Goal: Task Accomplishment & Management: Use online tool/utility

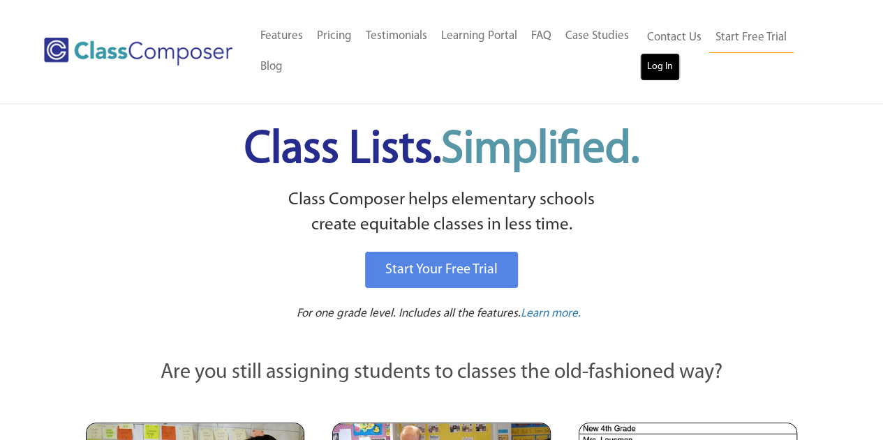
click at [667, 66] on link "Log In" at bounding box center [660, 67] width 40 height 28
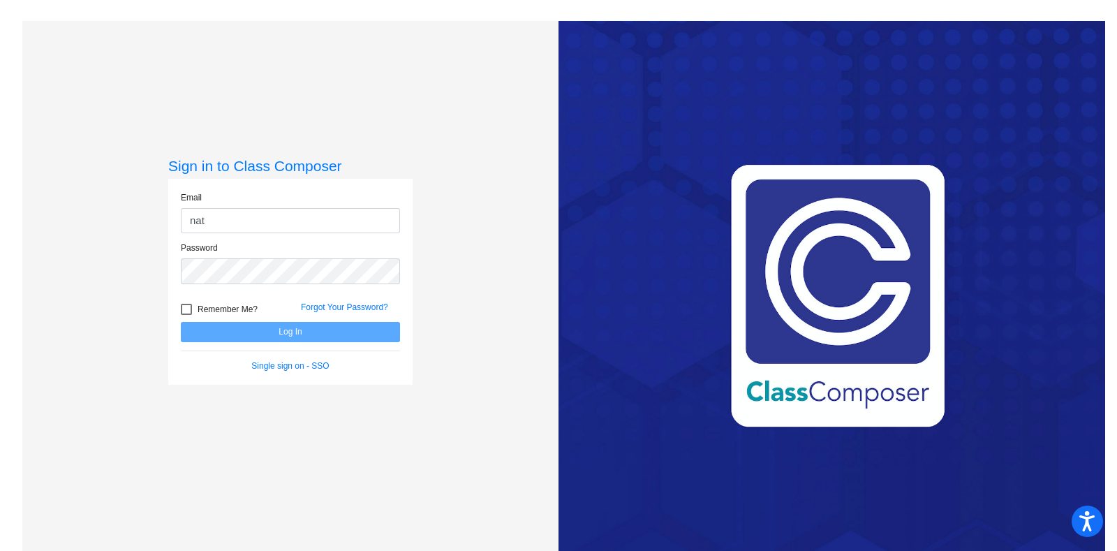
type input "[PERSON_NAME][EMAIL_ADDRESS][PERSON_NAME][DOMAIN_NAME]"
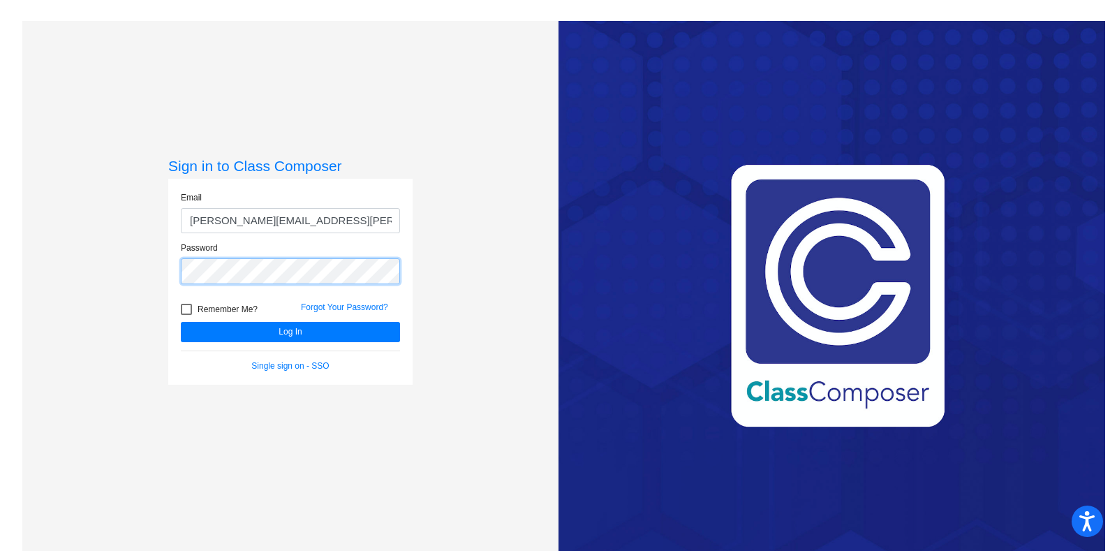
click at [181, 322] on button "Log In" at bounding box center [290, 332] width 219 height 20
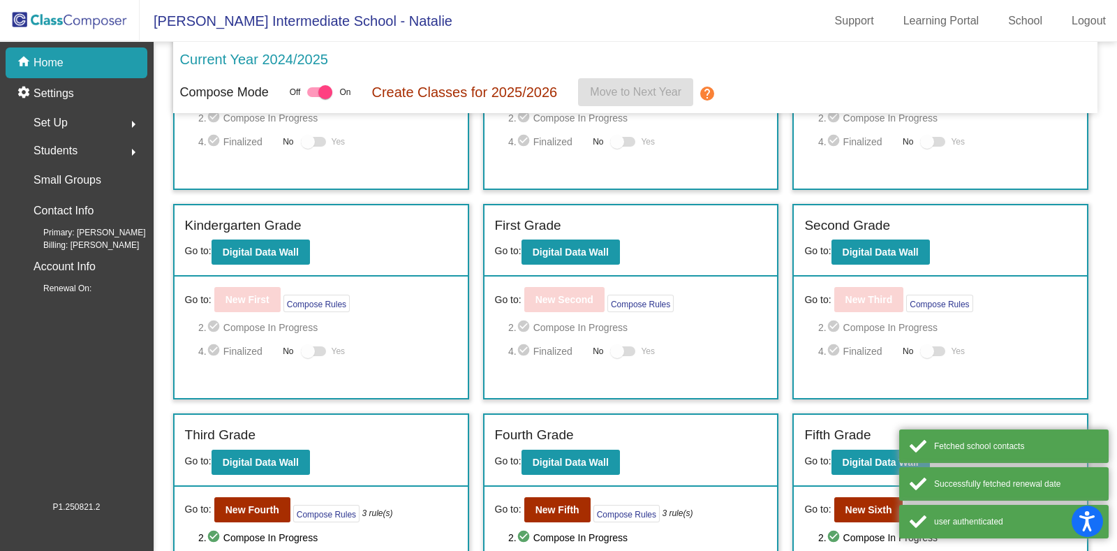
scroll to position [270, 0]
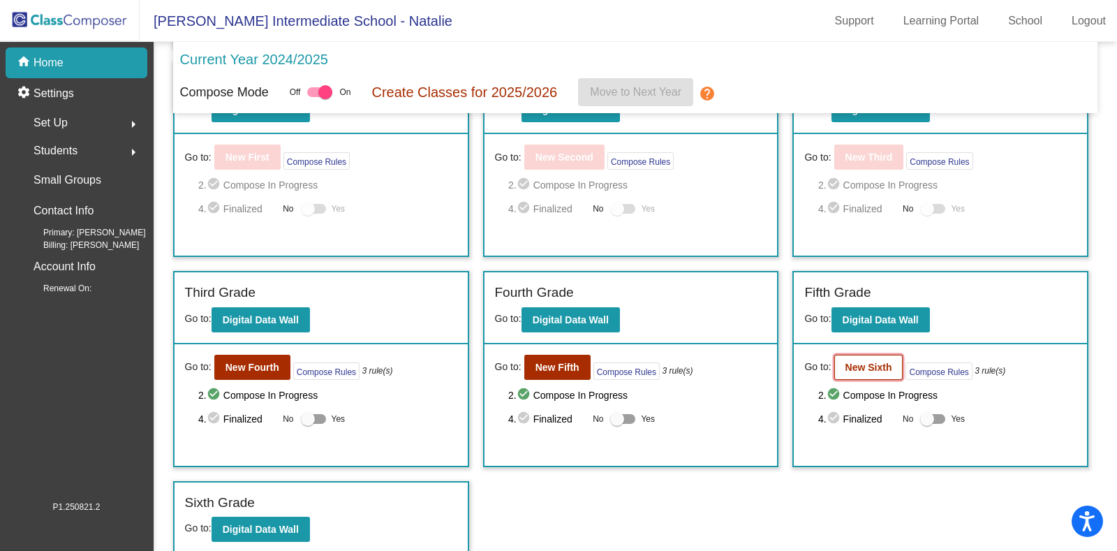
click at [861, 363] on b "New Sixth" at bounding box center [868, 367] width 47 height 11
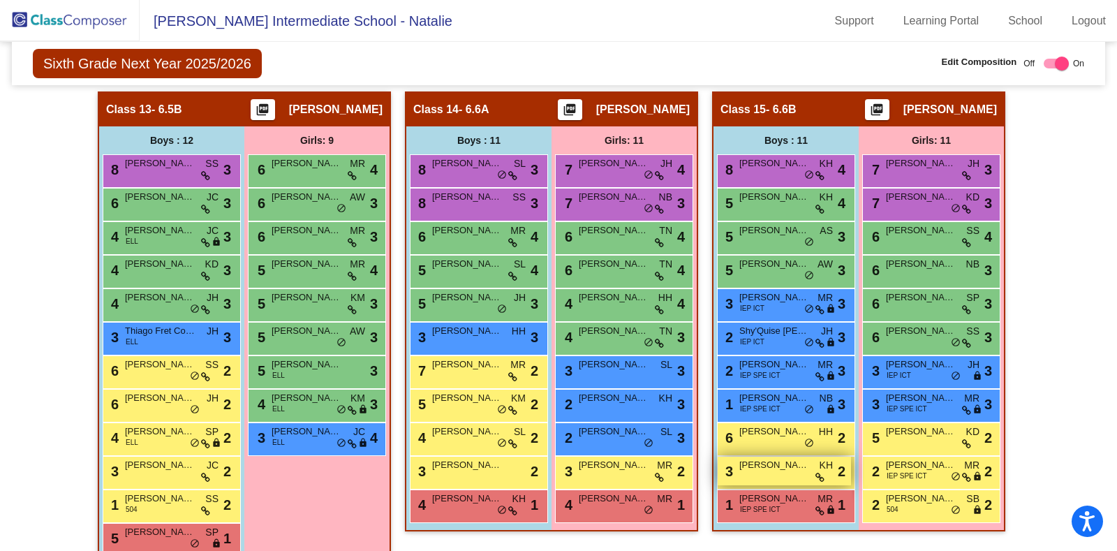
scroll to position [2355, 0]
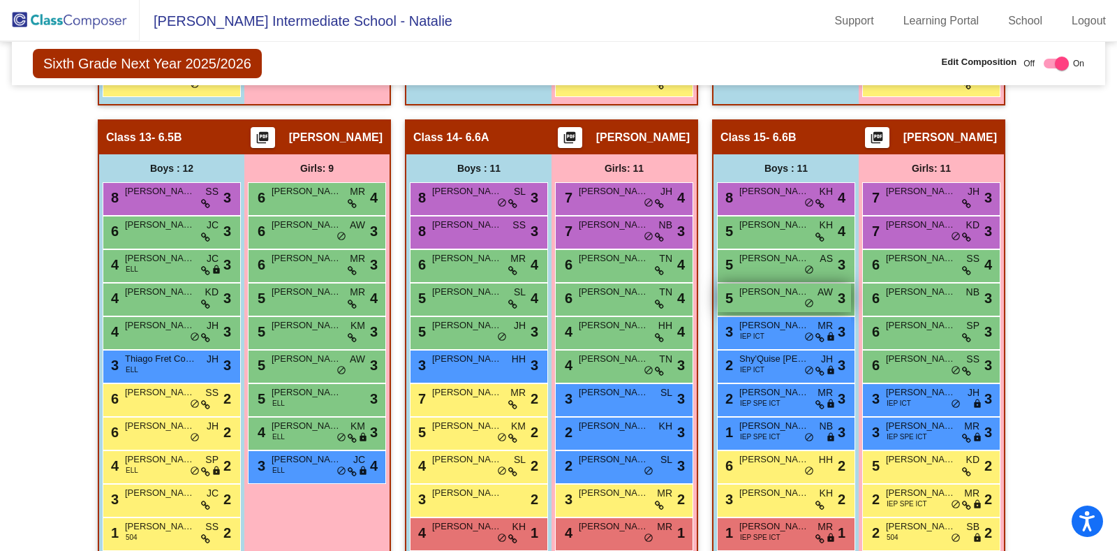
click at [758, 294] on div "5 [PERSON_NAME] AW lock do_not_disturb_alt 3" at bounding box center [784, 297] width 133 height 29
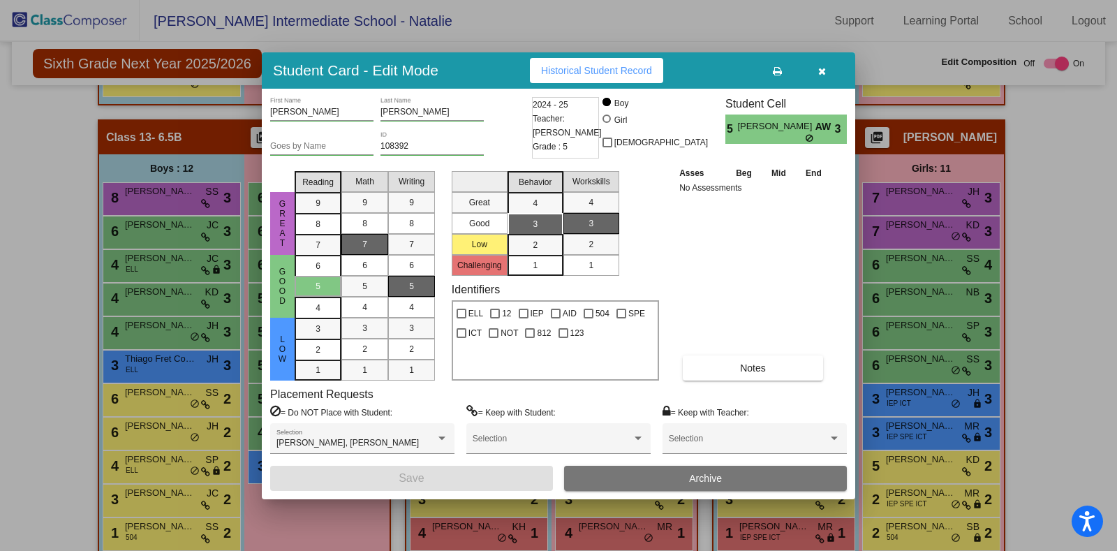
click at [823, 71] on icon "button" at bounding box center [822, 71] width 8 height 10
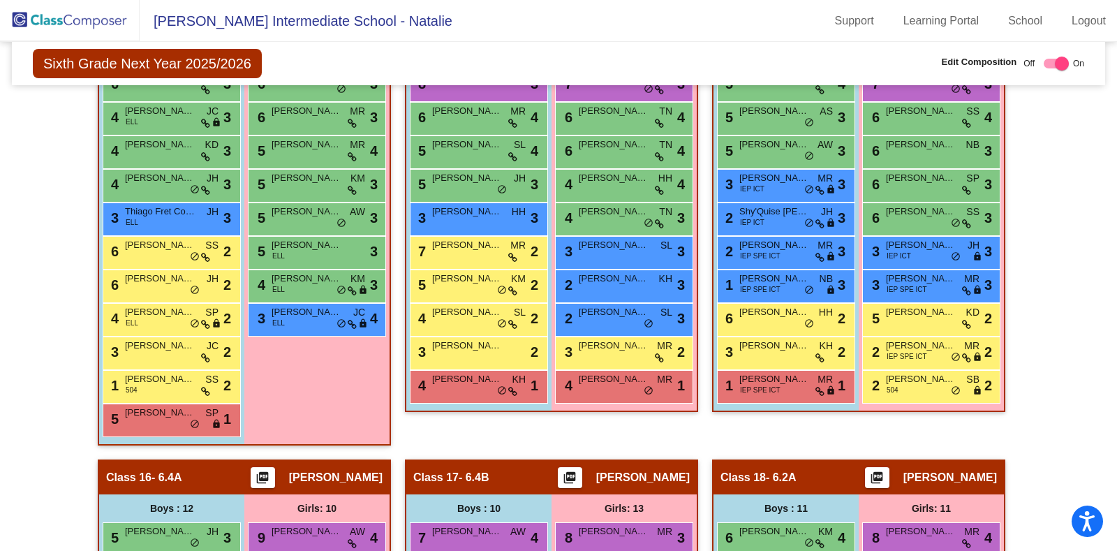
scroll to position [2530, 0]
